Goal: Navigation & Orientation: Understand site structure

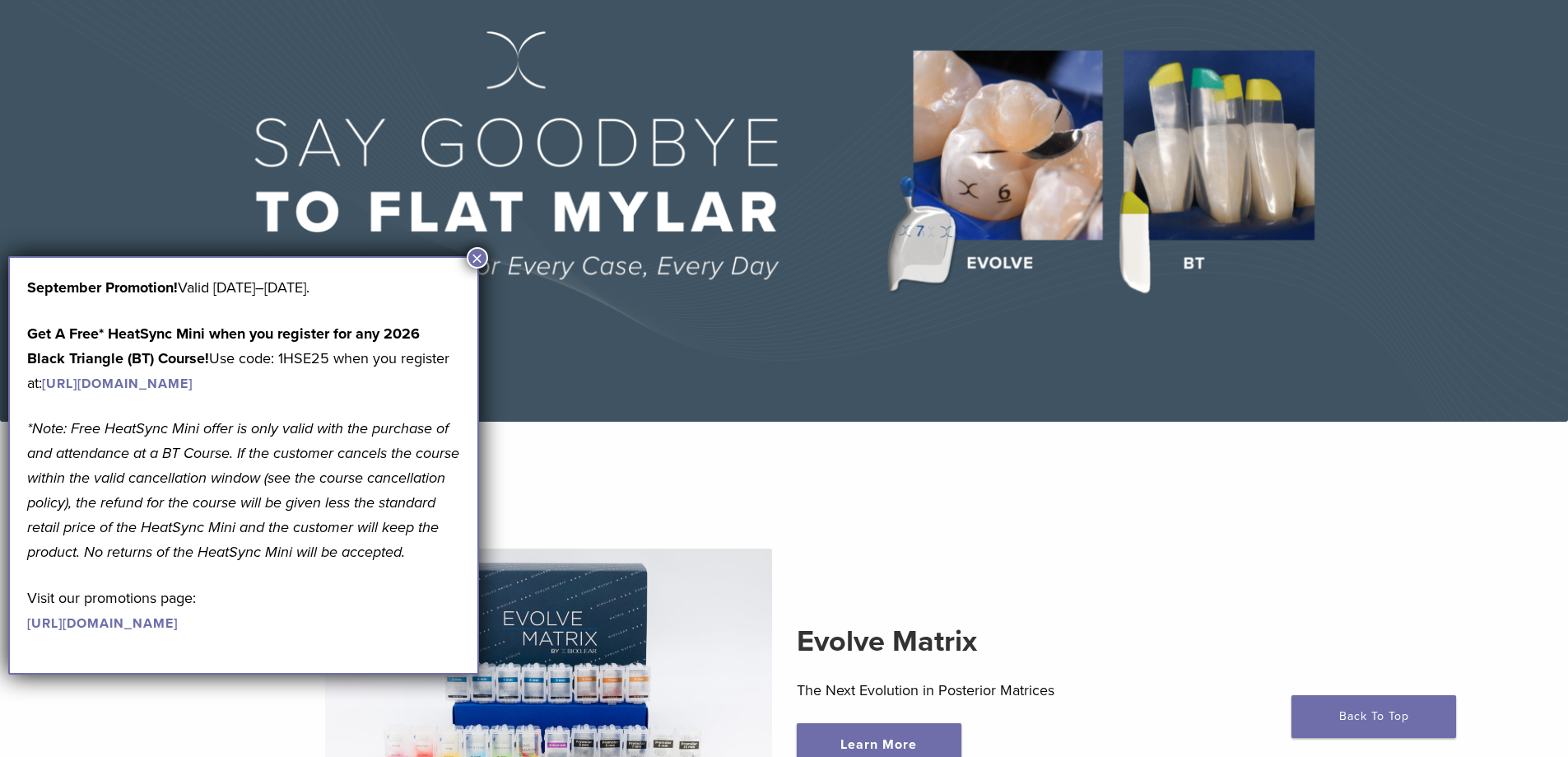
scroll to position [576, 0]
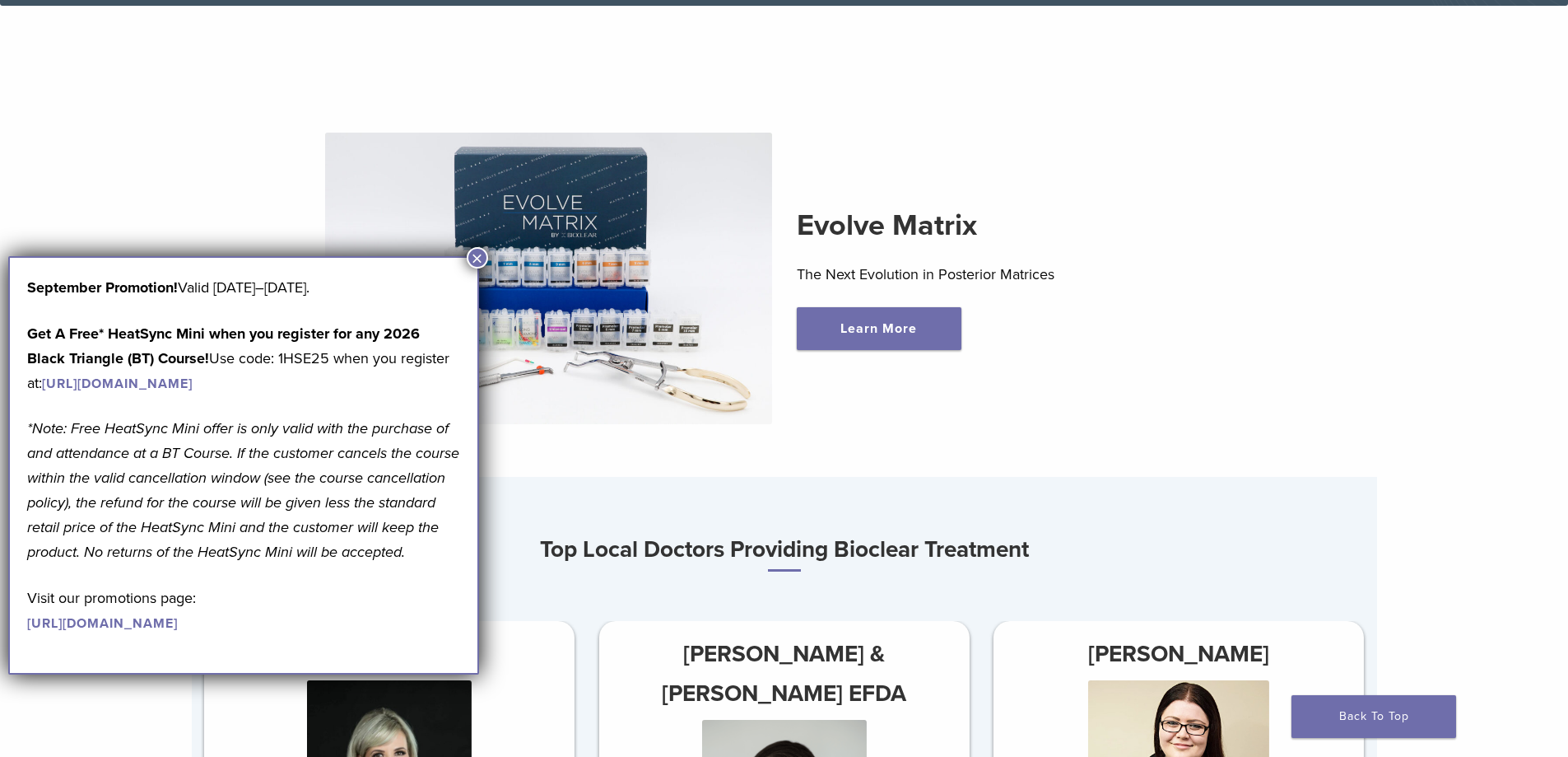
click at [481, 256] on button "×" at bounding box center [478, 258] width 22 height 22
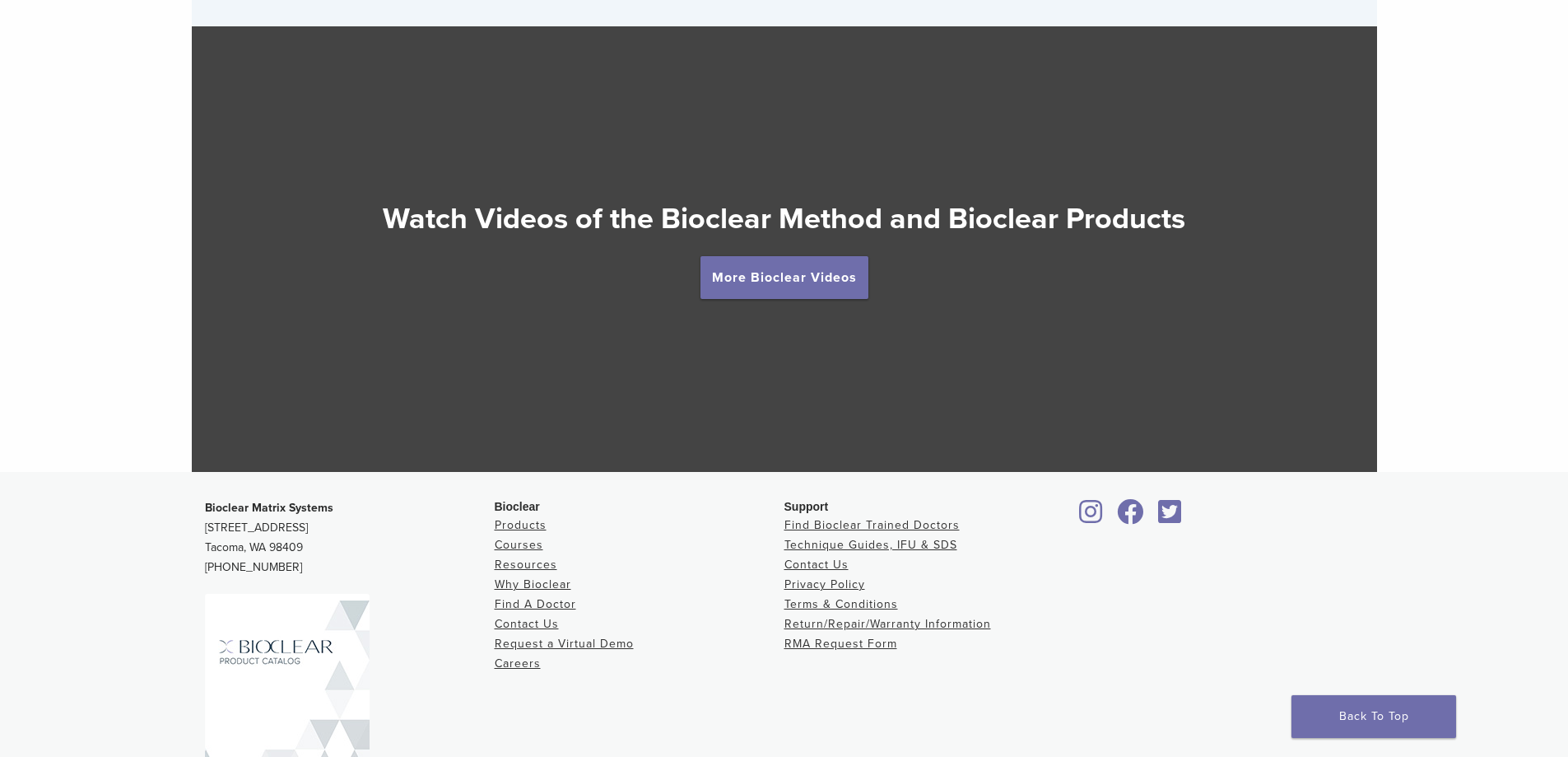
scroll to position [3143, 0]
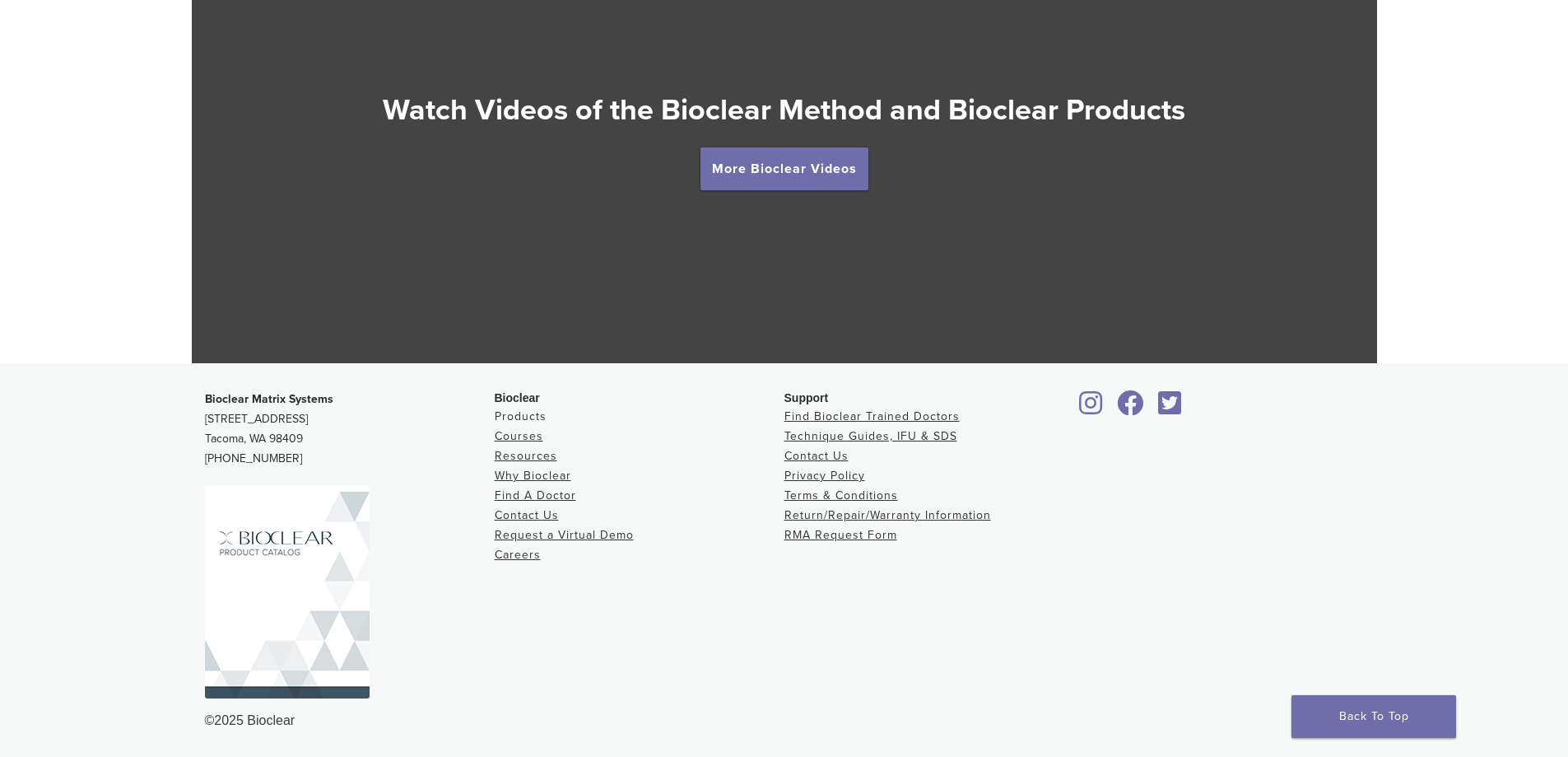
click at [531, 416] on link "Products" at bounding box center [521, 415] width 52 height 14
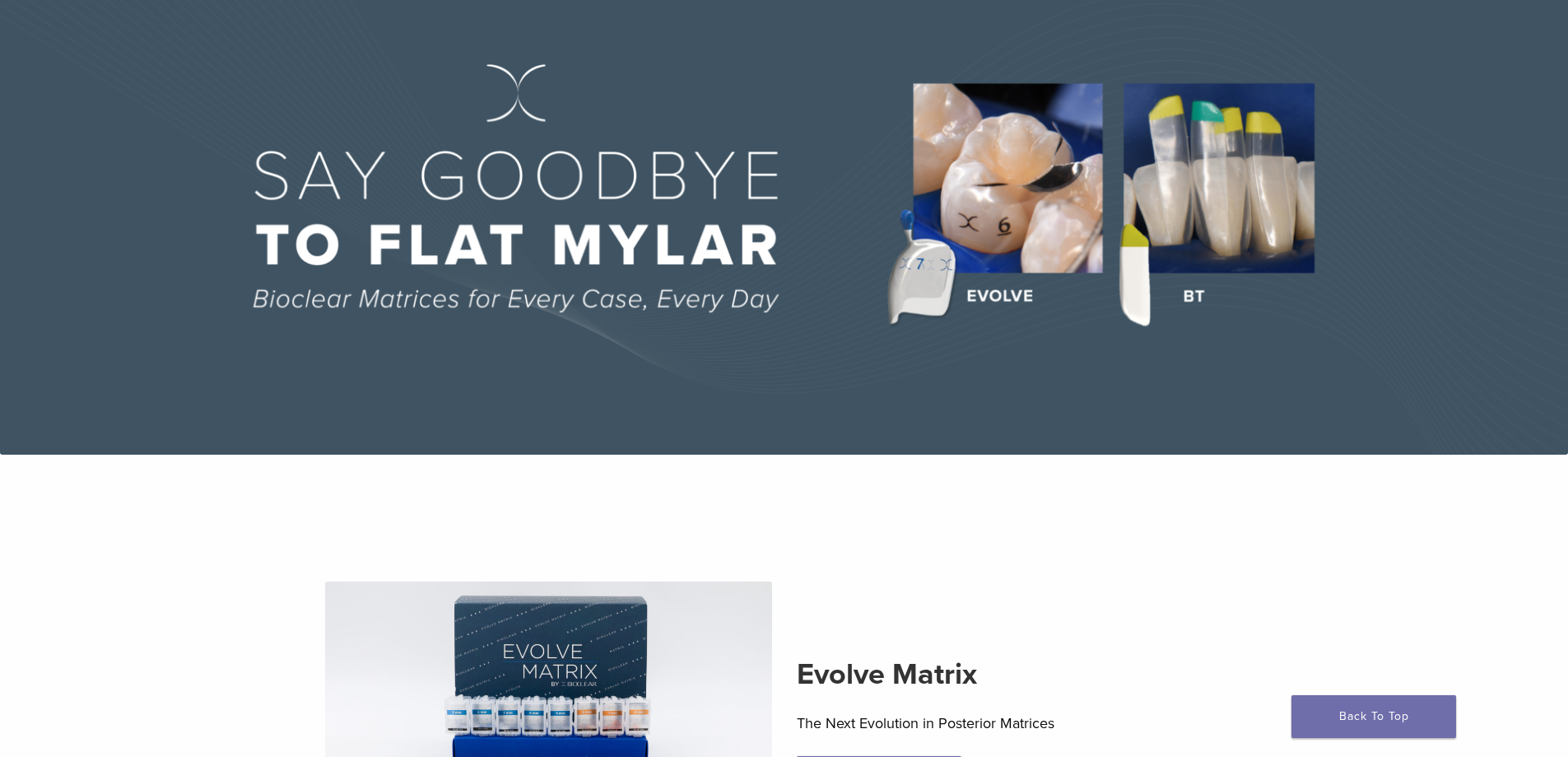
scroll to position [0, 0]
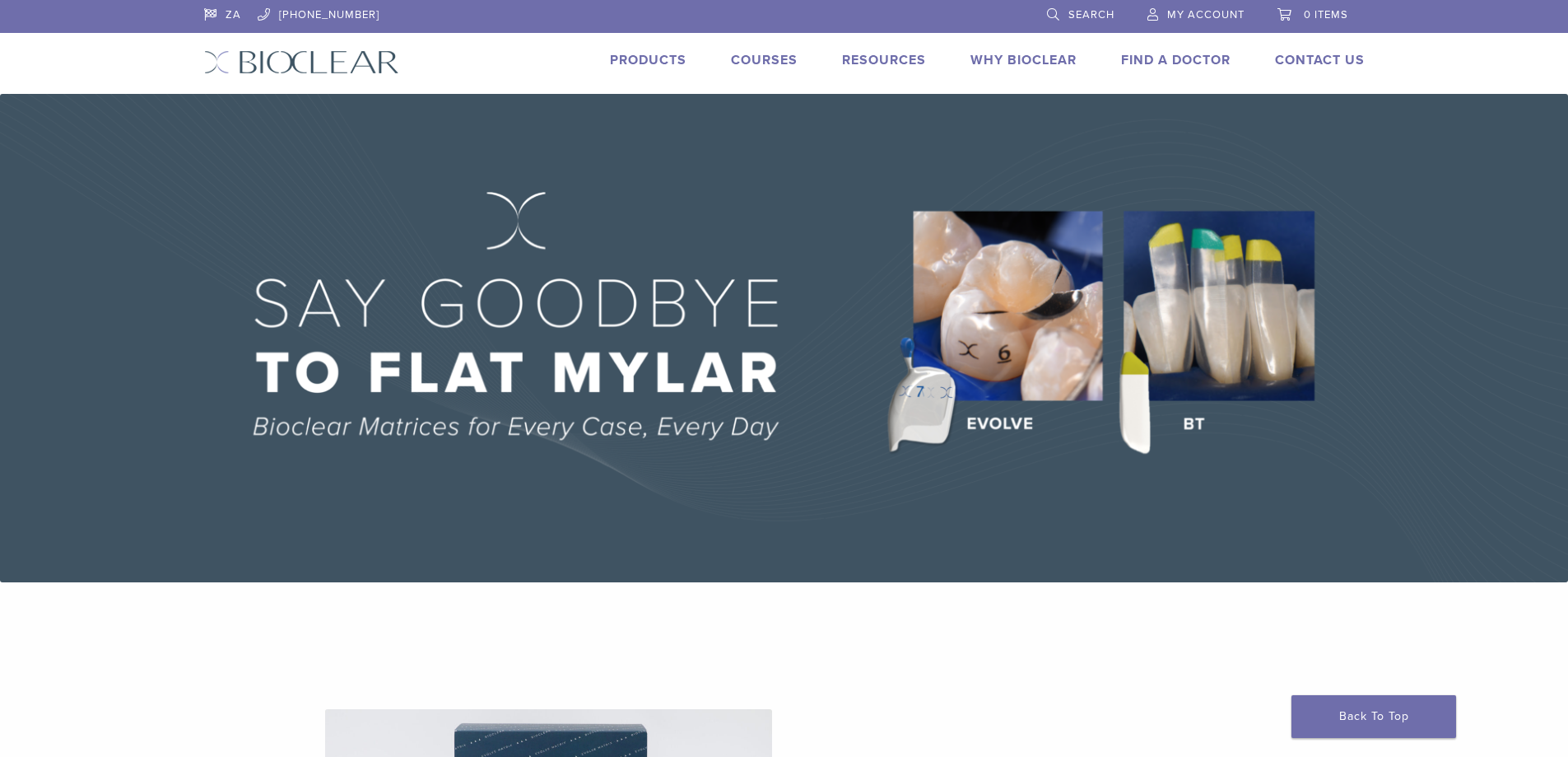
click at [1041, 57] on link "Why Bioclear" at bounding box center [1023, 60] width 106 height 16
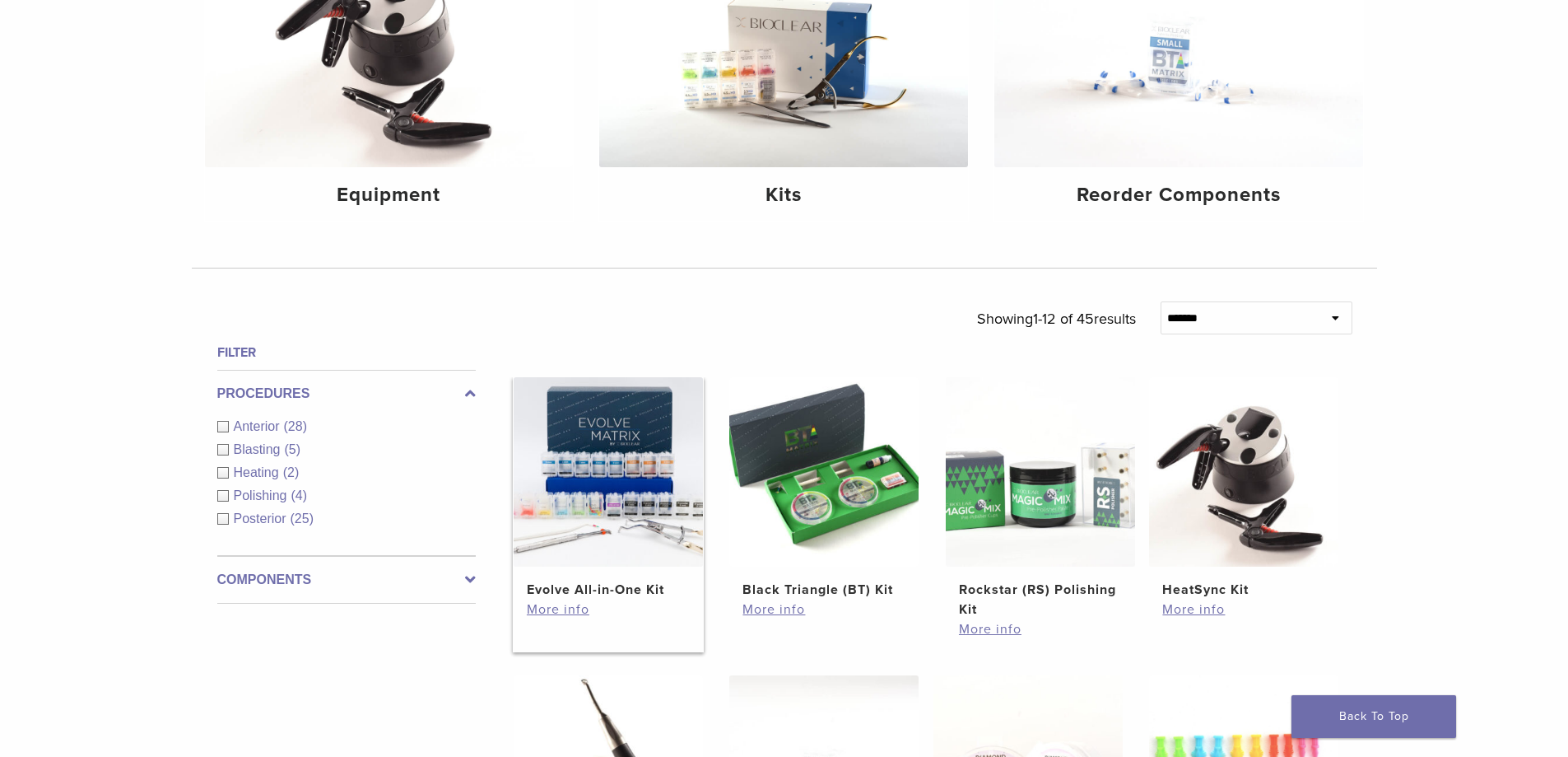
scroll to position [329, 0]
